Goal: Task Accomplishment & Management: Complete application form

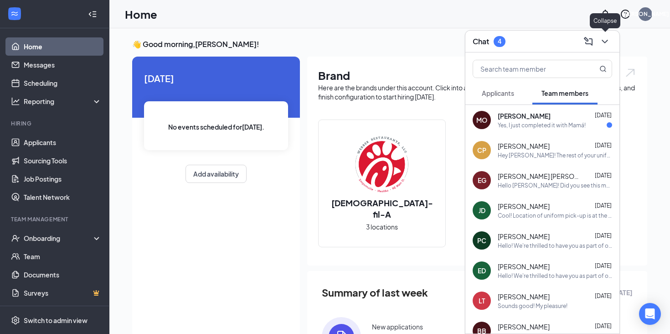
click at [607, 42] on icon "ChevronDown" at bounding box center [604, 41] width 11 height 11
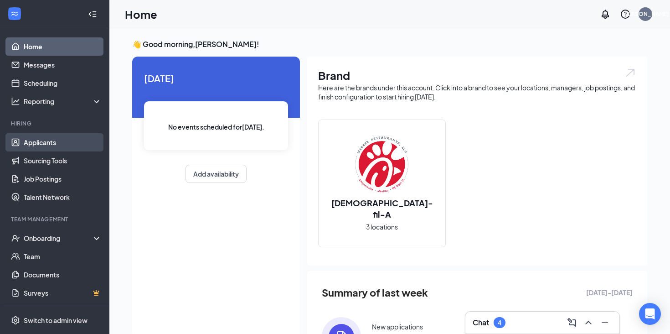
click at [73, 141] on link "Applicants" at bounding box center [63, 142] width 78 height 18
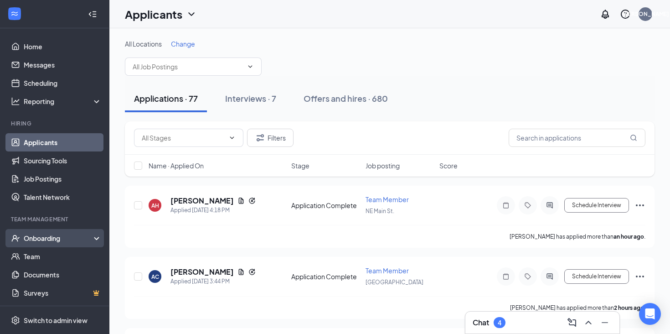
click at [60, 238] on div "Onboarding" at bounding box center [59, 237] width 70 height 9
click at [59, 252] on link "Overview" at bounding box center [63, 256] width 78 height 18
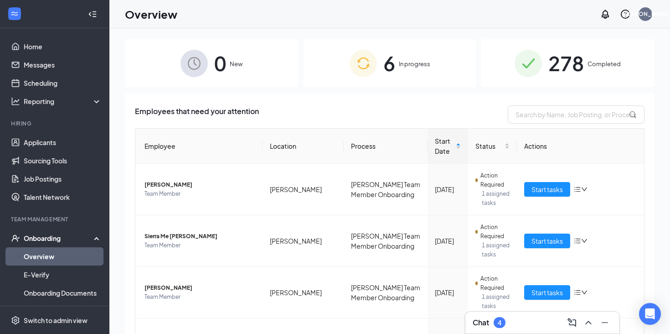
click at [401, 82] on div "6 In progress" at bounding box center [390, 63] width 174 height 48
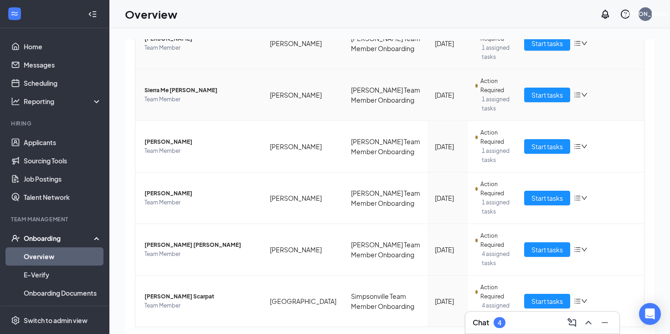
scroll to position [170, 0]
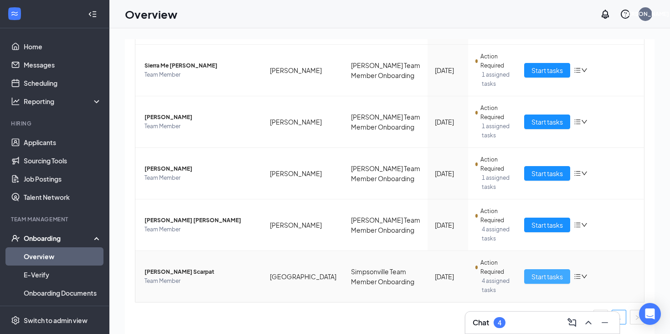
click at [547, 276] on span "Start tasks" at bounding box center [546, 276] width 31 height 10
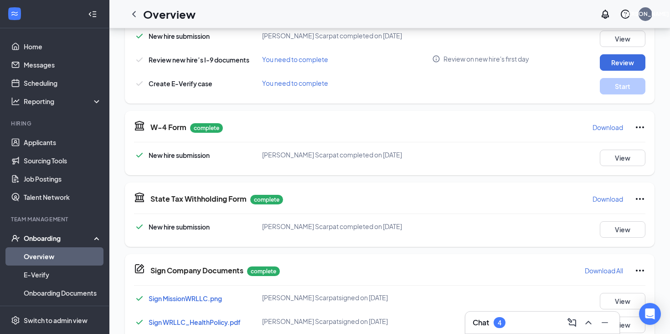
scroll to position [210, 0]
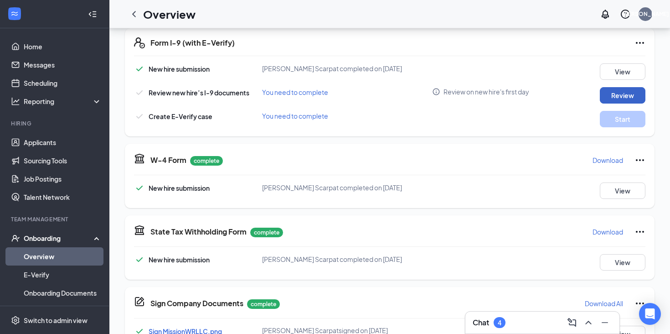
click at [611, 90] on button "Review" at bounding box center [623, 95] width 46 height 16
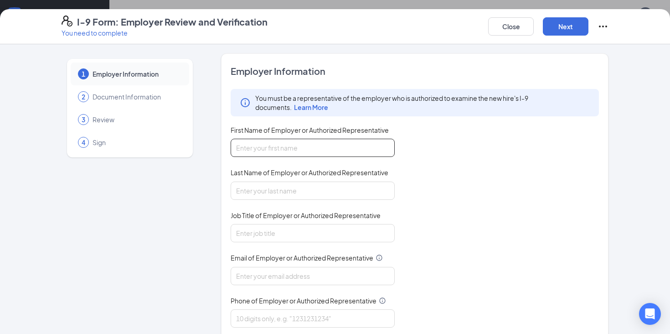
click at [348, 142] on input "First Name of Employer or Authorized Representative" at bounding box center [313, 148] width 164 height 18
type input "[PERSON_NAME]"
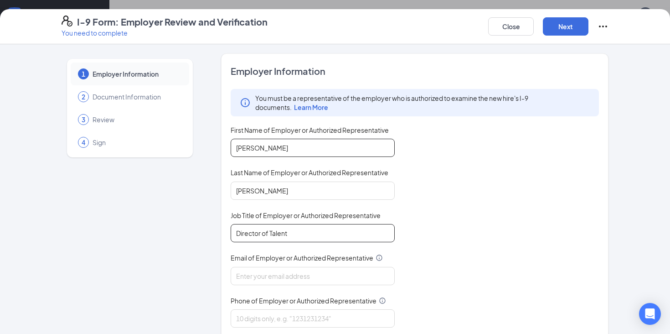
type input "Director of Talent"
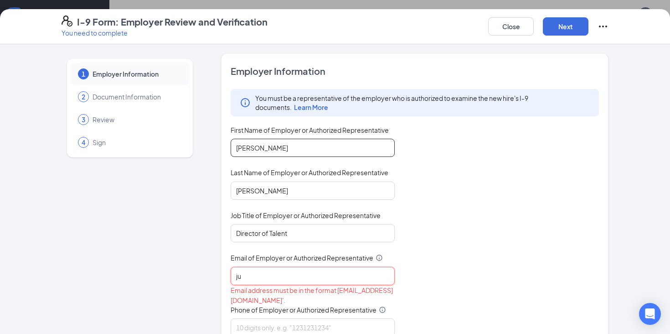
type input "[PERSON_NAME][EMAIL_ADDRESS][DOMAIN_NAME]"
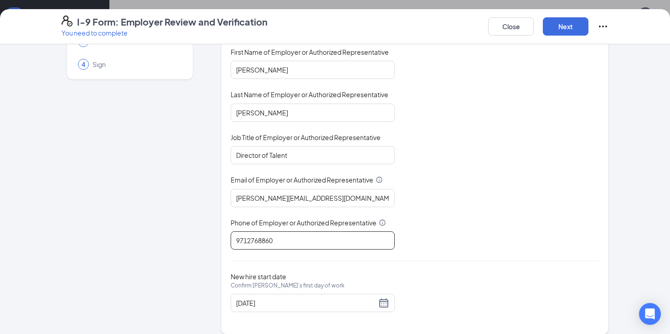
scroll to position [87, 0]
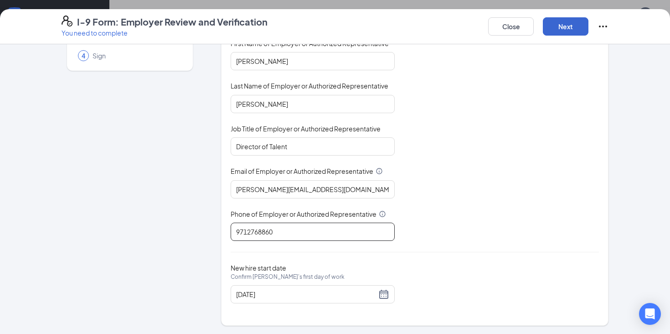
type input "9712768860"
click at [579, 22] on button "Next" at bounding box center [566, 26] width 46 height 18
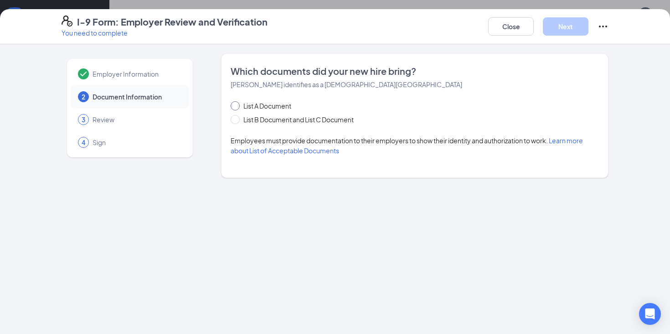
click at [274, 108] on span "List A Document" at bounding box center [267, 106] width 55 height 10
click at [237, 108] on input "List A Document" at bounding box center [234, 104] width 6 height 6
radio input "true"
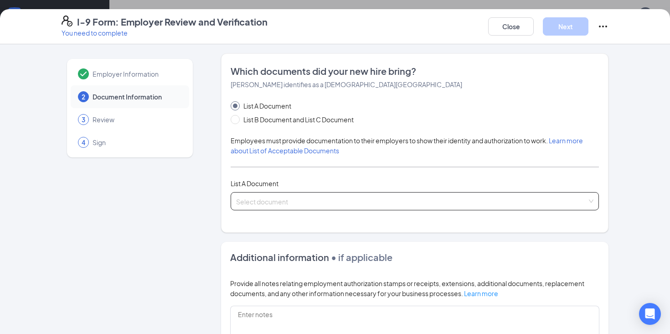
click at [267, 200] on input "search" at bounding box center [411, 199] width 351 height 14
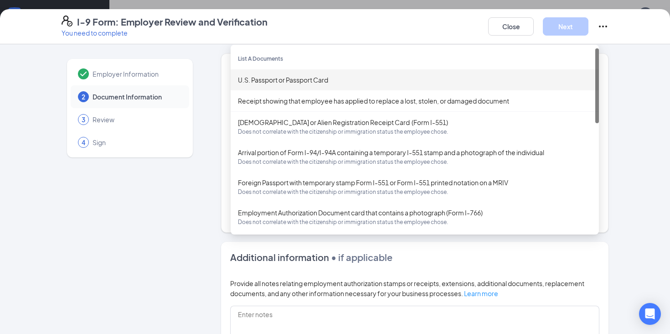
click at [316, 80] on div "U.S. Passport or Passport Card" at bounding box center [415, 80] width 354 height 10
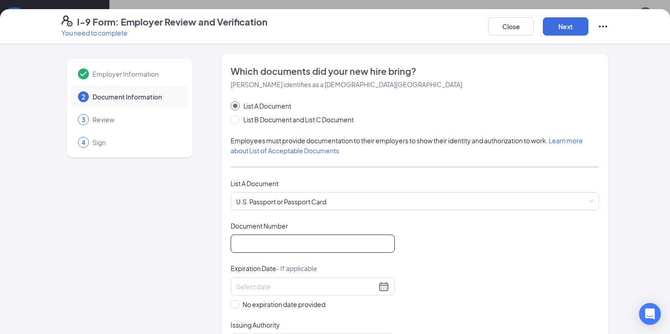
click at [289, 238] on input "Document Number" at bounding box center [313, 243] width 164 height 18
type input "a35084827"
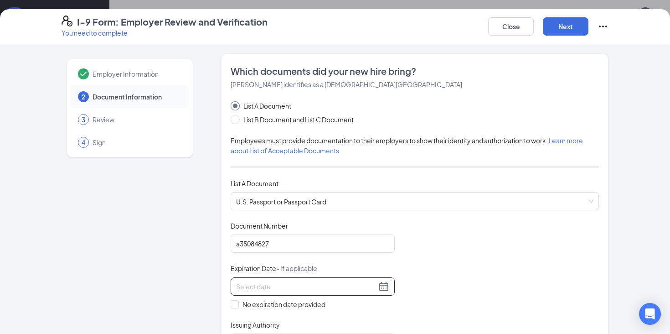
click at [274, 278] on div at bounding box center [313, 286] width 164 height 18
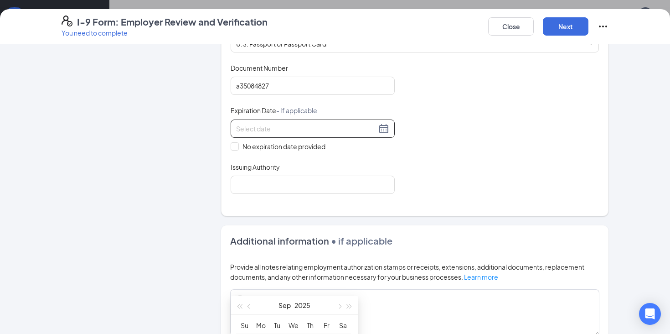
scroll to position [159, 0]
type input "[DATE]"
click at [409, 164] on div "Document Title U.S. Passport or Passport Card Document Number [PASSPORT] Expira…" at bounding box center [415, 127] width 368 height 130
click at [342, 128] on input at bounding box center [306, 127] width 140 height 10
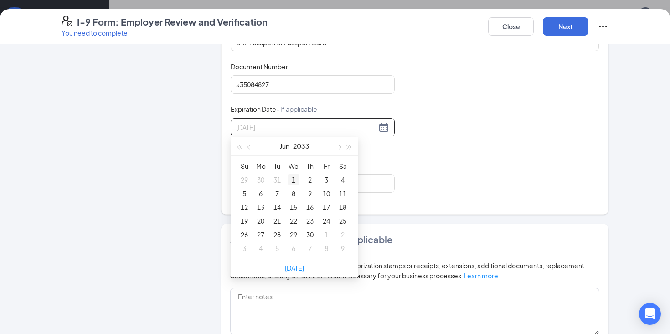
type input "[DATE]"
click at [292, 179] on div "1" at bounding box center [293, 179] width 11 height 11
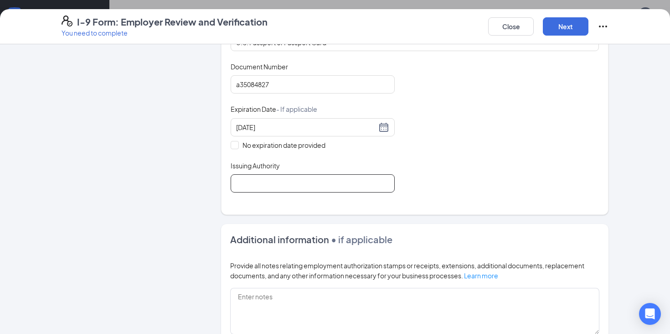
click at [292, 179] on input "Issuing Authority" at bounding box center [313, 183] width 164 height 18
type input "United States Department of State"
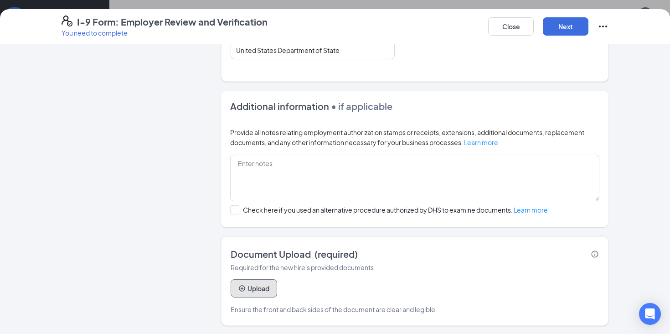
click at [255, 288] on button "Upload" at bounding box center [254, 288] width 46 height 18
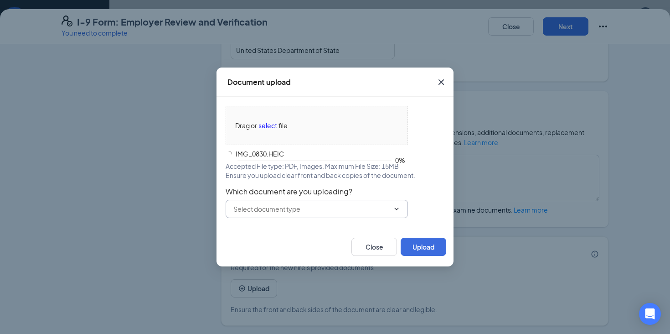
click at [270, 205] on input "text" at bounding box center [311, 209] width 156 height 10
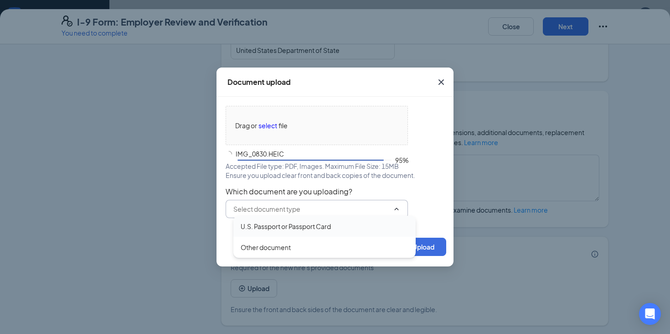
click at [270, 225] on div "U.S. Passport or Passport Card" at bounding box center [286, 226] width 90 height 10
type input "U.S. Passport or Passport Card"
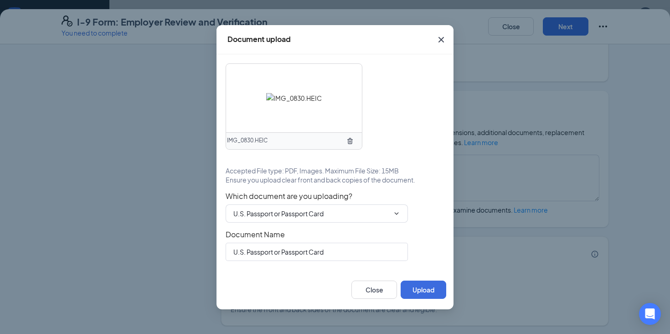
click at [433, 269] on div "IMG_0830.HEIC Accepted File type: PDF, Images. Maximum File Size: 15MB Ensure y…" at bounding box center [334, 162] width 237 height 216
click at [433, 292] on button "Upload" at bounding box center [424, 289] width 46 height 18
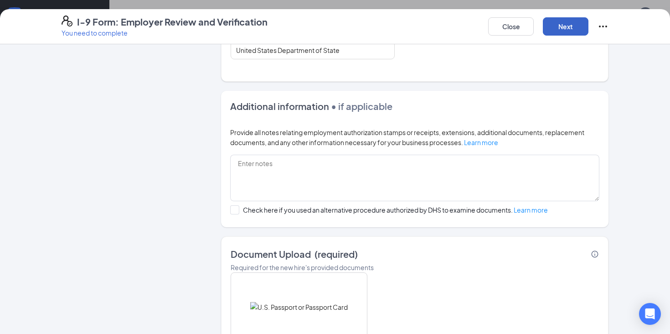
click at [563, 32] on button "Next" at bounding box center [566, 26] width 46 height 18
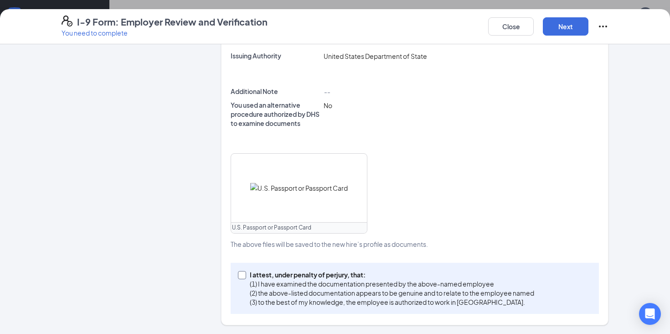
click at [335, 273] on p "I attest, under penalty of perjury, that:" at bounding box center [392, 274] width 284 height 9
click at [244, 273] on input "I attest, under penalty of [PERSON_NAME], that: (1) I have examined the documen…" at bounding box center [241, 274] width 6 height 6
checkbox input "true"
click at [571, 23] on button "Next" at bounding box center [566, 26] width 46 height 18
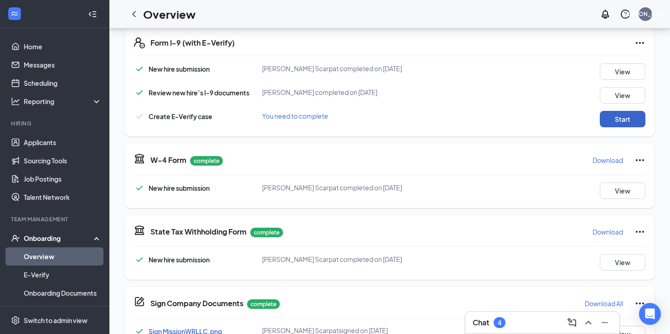
click at [618, 123] on button "Start" at bounding box center [623, 119] width 46 height 16
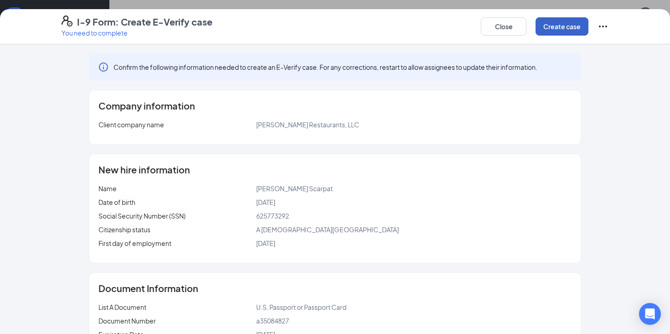
click at [578, 29] on button "Create case" at bounding box center [561, 26] width 53 height 18
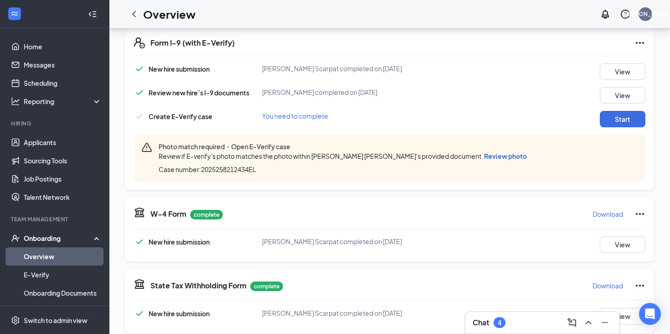
click at [472, 151] on div "Review if E-verify's photo matches the photo within [PERSON_NAME] [PERSON_NAME]…" at bounding box center [345, 156] width 372 height 10
click at [484, 154] on span "Review photo" at bounding box center [505, 156] width 43 height 8
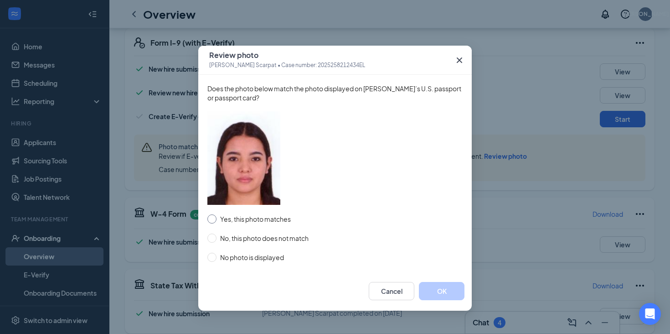
click at [262, 221] on span "Yes, this photo matches" at bounding box center [255, 219] width 78 height 10
click at [216, 221] on input "Yes, this photo matches" at bounding box center [211, 218] width 9 height 9
radio input "true"
click at [442, 283] on button "OK" at bounding box center [442, 291] width 46 height 18
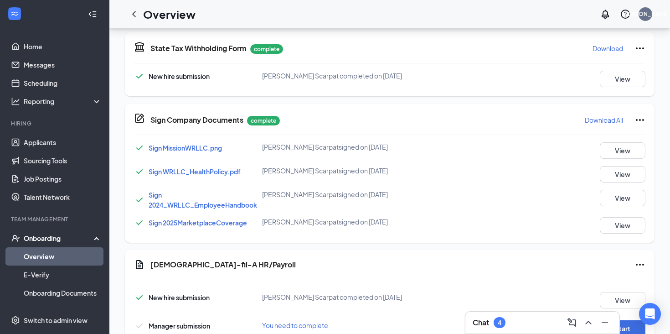
scroll to position [505, 0]
